Goal: Task Accomplishment & Management: Use online tool/utility

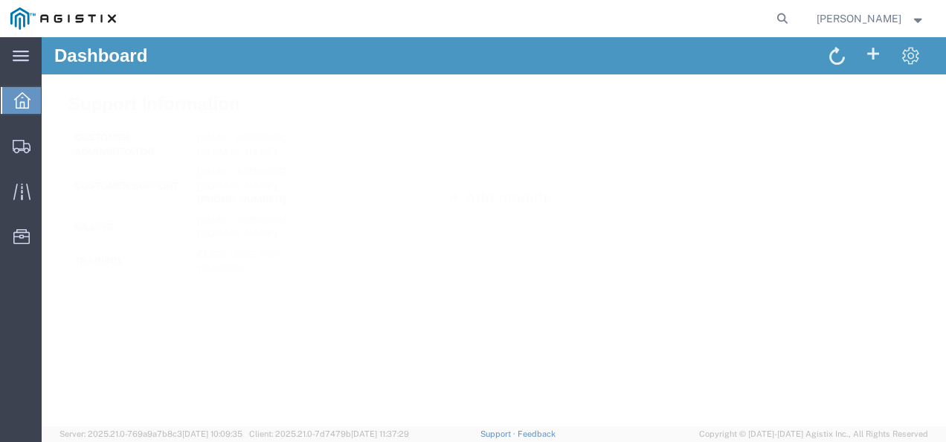
click at [785, 17] on form at bounding box center [783, 18] width 24 height 37
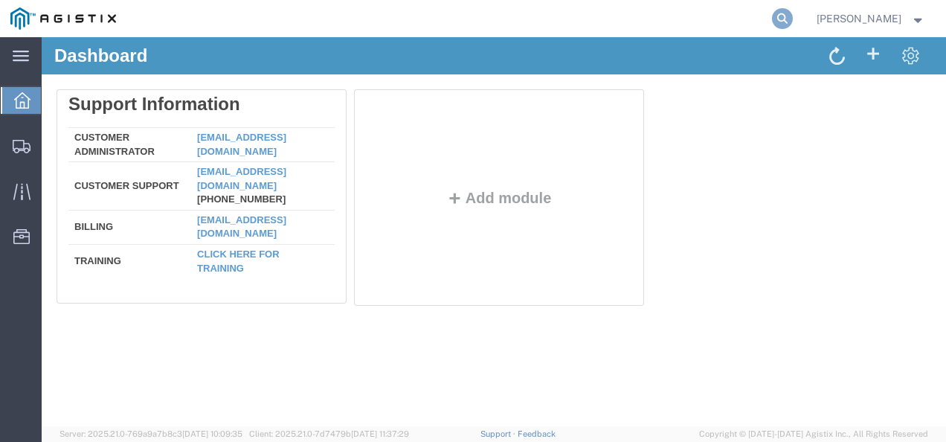
click at [793, 16] on icon at bounding box center [782, 18] width 21 height 21
paste input "57125220"
type input "57125220"
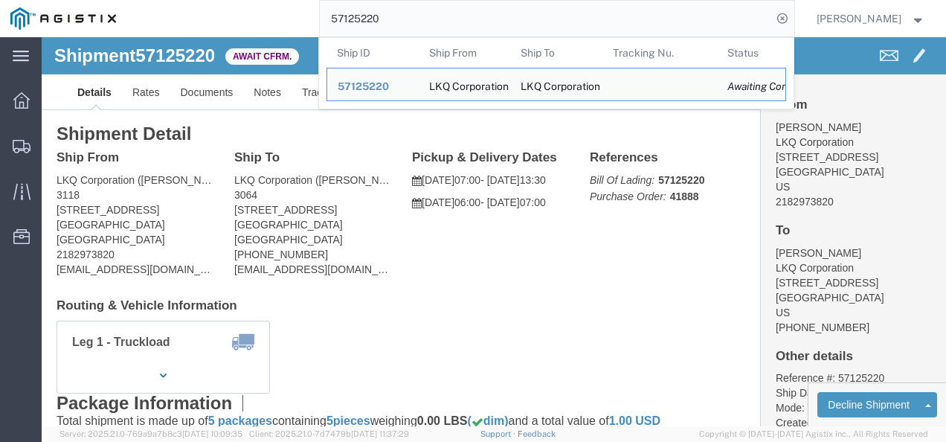
click div "Ship To LKQ Corporation (Matthew Kinard) 3064 1700 Westgate Pkwy SW Atlanta, GA…"
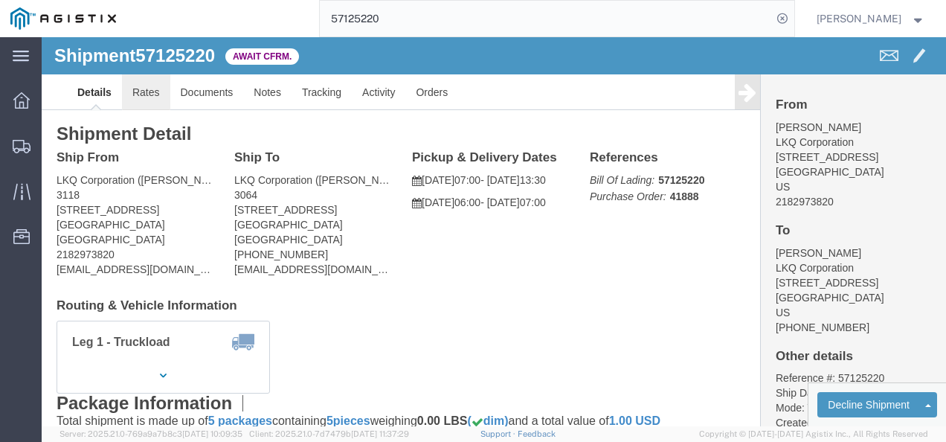
click link "Rates"
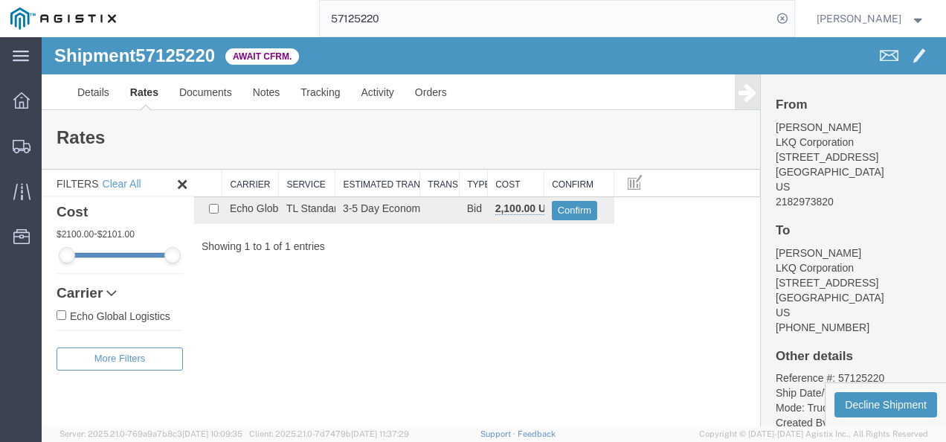
drag, startPoint x: 504, startPoint y: 300, endPoint x: 225, endPoint y: 237, distance: 286.5
click at [479, 296] on div "Shipment 57125220 1 of 1 Await Cfrm. Details Rates Documents Notes Tracking Act…" at bounding box center [494, 231] width 904 height 389
drag, startPoint x: 442, startPoint y: 309, endPoint x: 231, endPoint y: 164, distance: 255.2
click at [434, 305] on div "Shipment 57125220 1 of 1 Await Cfrm. Details Rates Documents Notes Tracking Act…" at bounding box center [494, 231] width 904 height 389
click at [180, 53] on span "57125220" at bounding box center [175, 55] width 80 height 20
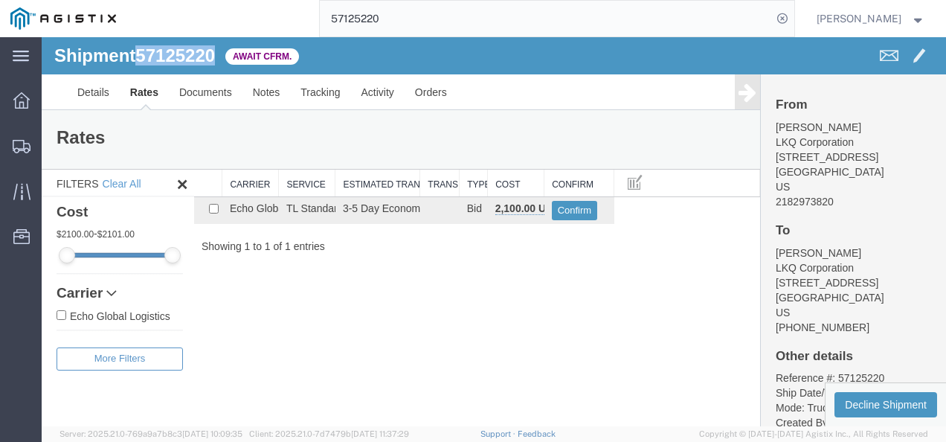
click at [180, 53] on span "57125220" at bounding box center [175, 55] width 80 height 20
copy span "57125220"
click at [596, 225] on div "Search: Carrier Service Estimated Transit Transit Days Type Cost Confirm Echo G…" at bounding box center [477, 212] width 566 height 84
click at [575, 207] on button "Confirm" at bounding box center [575, 210] width 46 height 19
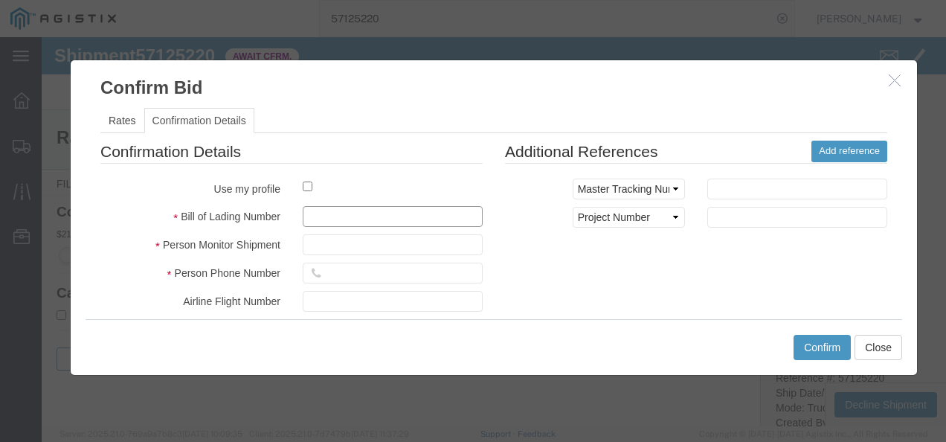
click at [354, 213] on input "text" at bounding box center [393, 216] width 180 height 21
type input "18732987214398798"
type input "89271987987987"
type input "21987398739"
drag, startPoint x: 634, startPoint y: 316, endPoint x: 790, endPoint y: 336, distance: 157.5
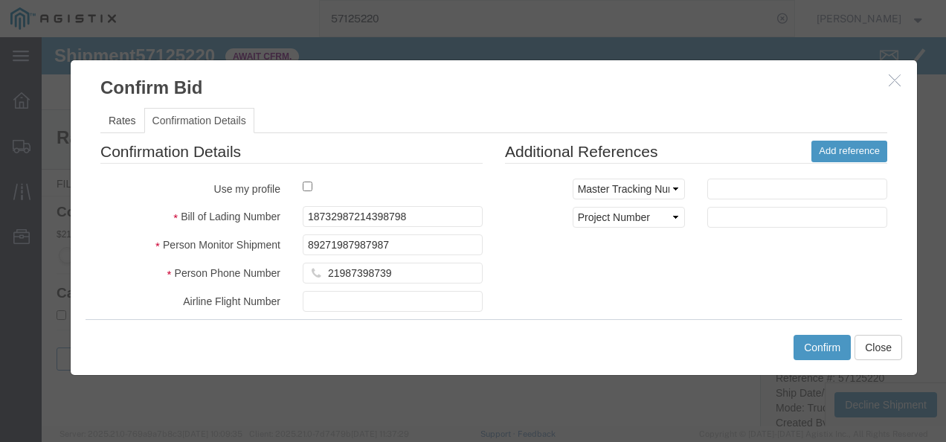
click at [648, 316] on div "Confirmation Details Use my profile Bill of Lading Number 18732987214398798 Per…" at bounding box center [493, 315] width 809 height 348
click at [801, 338] on button "Confirm" at bounding box center [821, 347] width 57 height 25
